Goal: Transaction & Acquisition: Download file/media

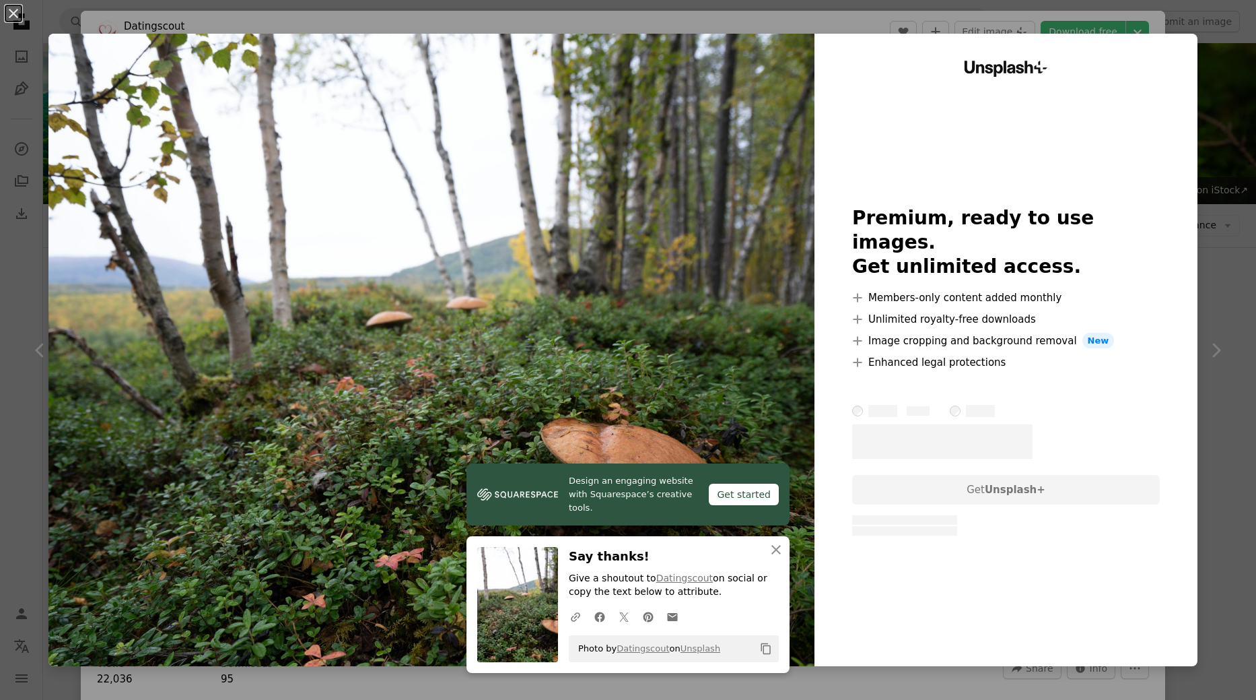
scroll to position [4040, 0]
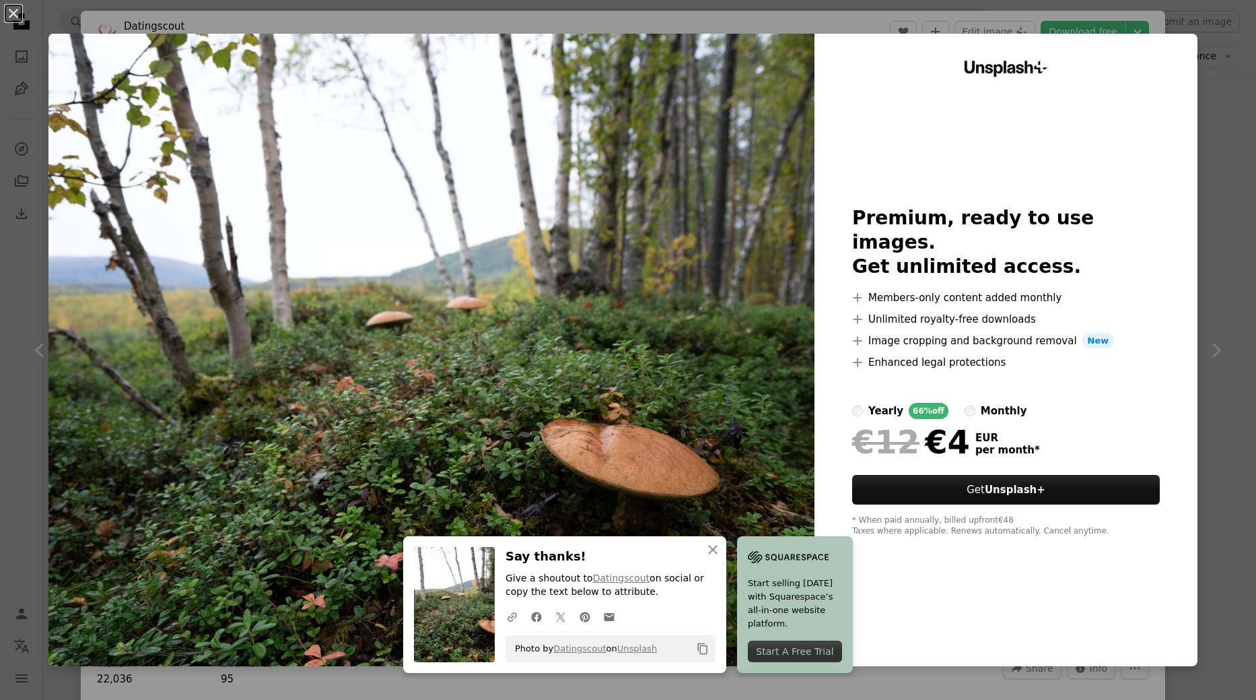
click at [689, 228] on img at bounding box center [431, 350] width 766 height 632
click at [13, 12] on button "An X shape" at bounding box center [13, 13] width 16 height 16
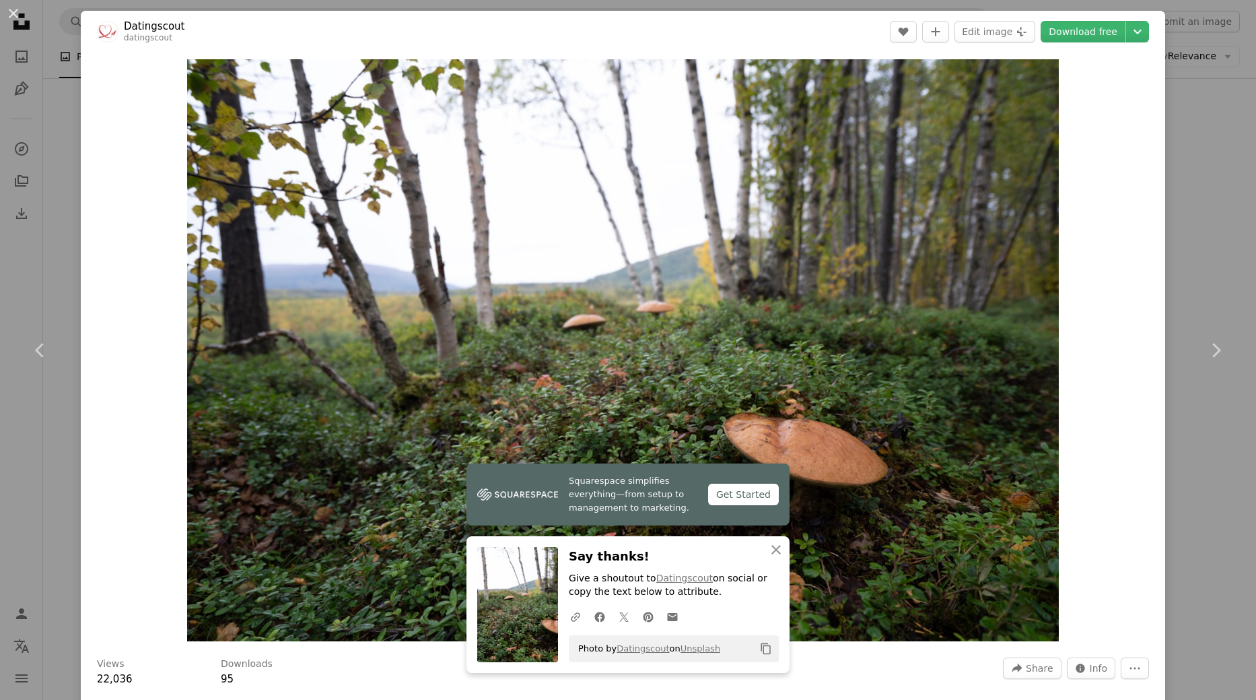
click at [1103, 220] on div "Zoom in" at bounding box center [623, 350] width 1085 height 595
click at [776, 554] on icon "An X shape" at bounding box center [776, 549] width 16 height 16
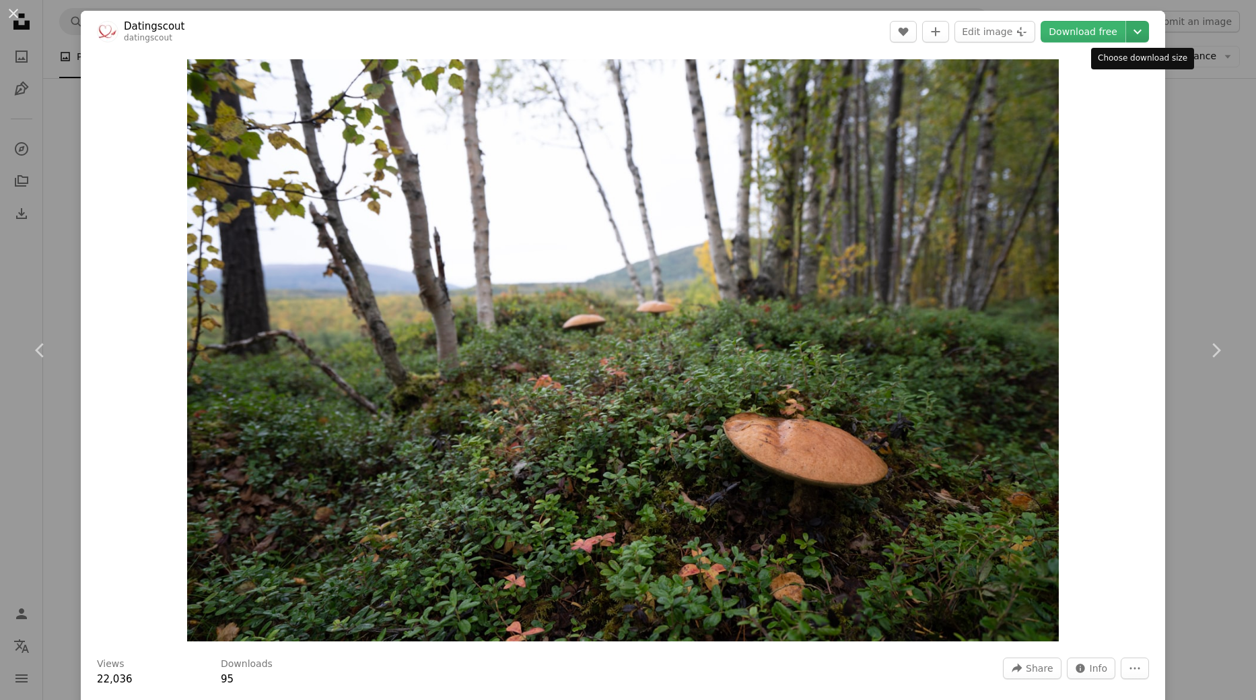
click at [1137, 27] on icon "Chevron down" at bounding box center [1138, 32] width 22 height 16
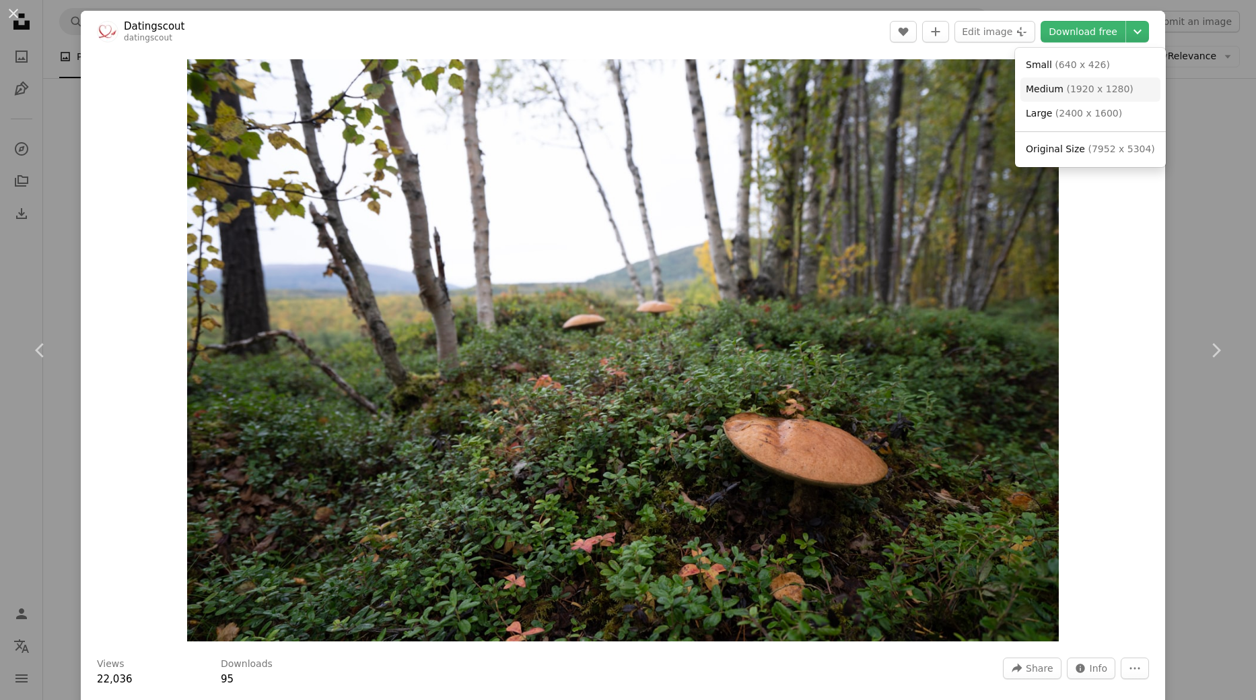
click at [1056, 86] on span "Medium" at bounding box center [1045, 88] width 38 height 11
